Goal: Navigation & Orientation: Go to known website

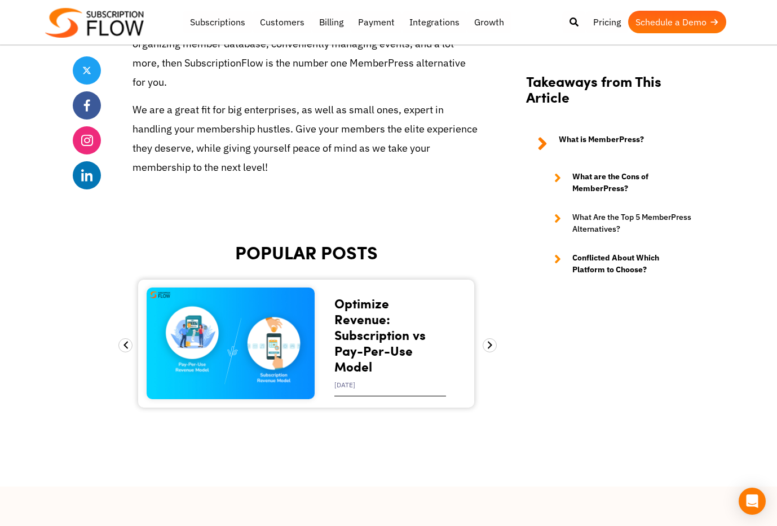
scroll to position [4619, 0]
click at [132, 21] on img at bounding box center [94, 23] width 99 height 30
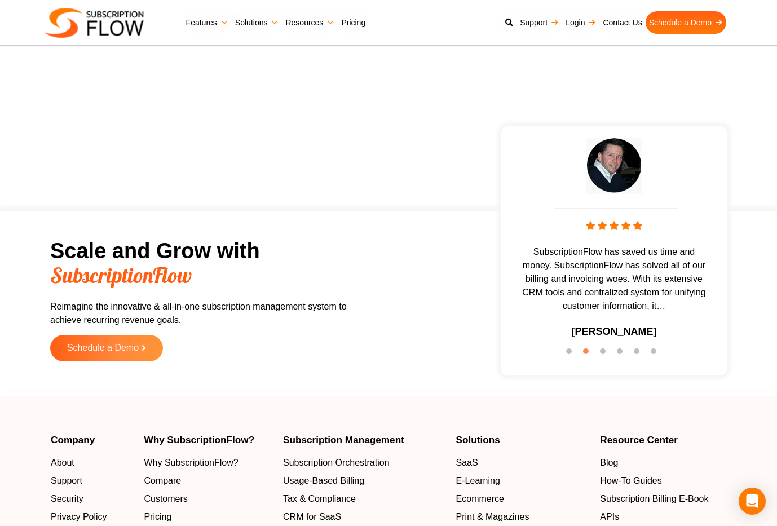
scroll to position [3487, 0]
